Goal: Check status: Check status

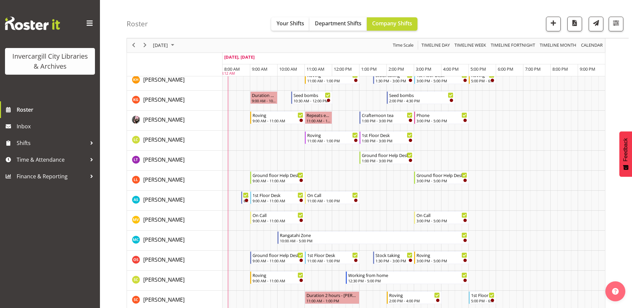
scroll to position [300, 0]
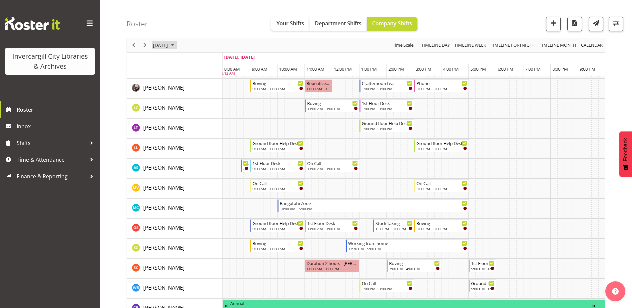
click at [176, 45] on span "September 2025" at bounding box center [172, 45] width 8 height 8
click at [202, 119] on span "25" at bounding box center [202, 119] width 10 height 10
click at [215, 10] on div "Roster Your Shifts Department Shifts Company Shifts All Locations [GEOGRAPHIC_D…" at bounding box center [378, 19] width 502 height 38
click at [176, 44] on span "September 2025" at bounding box center [172, 45] width 8 height 8
click at [212, 120] on span "26" at bounding box center [213, 119] width 10 height 10
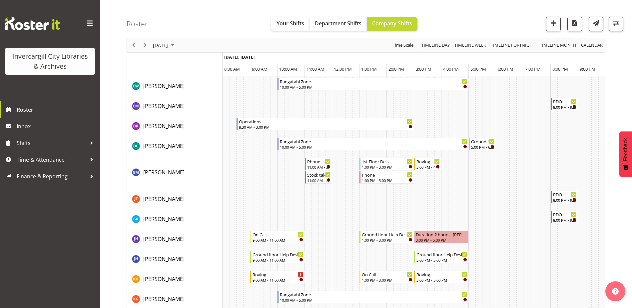
scroll to position [67, 0]
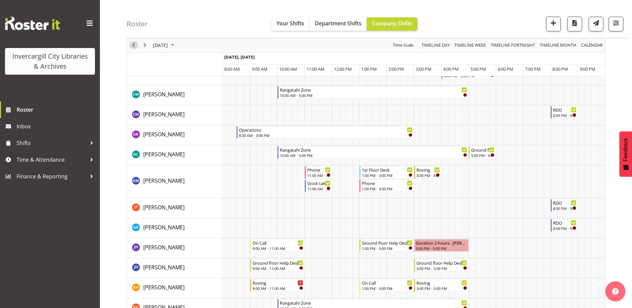
click at [133, 46] on span "Previous" at bounding box center [134, 45] width 8 height 8
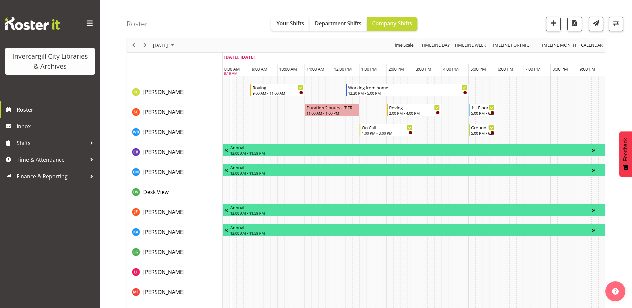
scroll to position [466, 0]
